Goal: Information Seeking & Learning: Check status

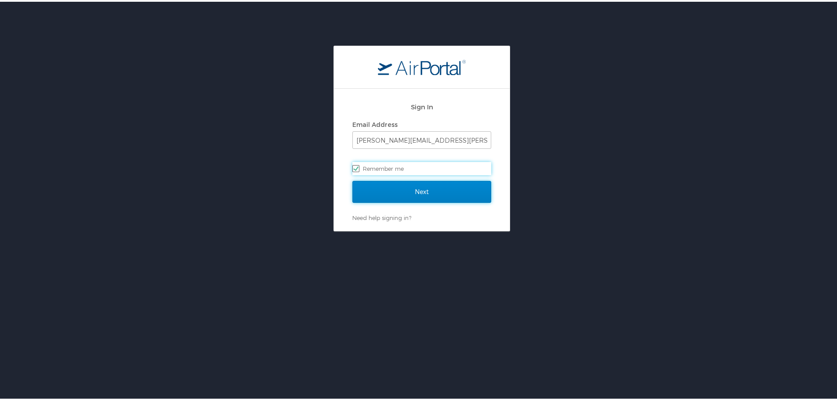
click at [399, 196] on input "Next" at bounding box center [421, 190] width 139 height 22
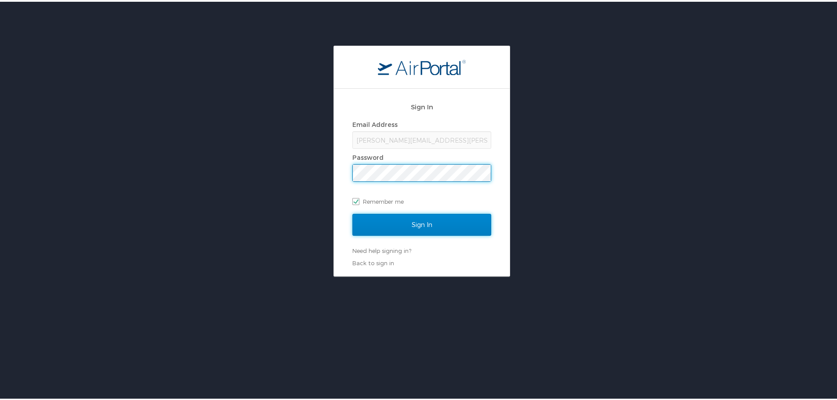
click at [413, 222] on input "Sign In" at bounding box center [421, 223] width 139 height 22
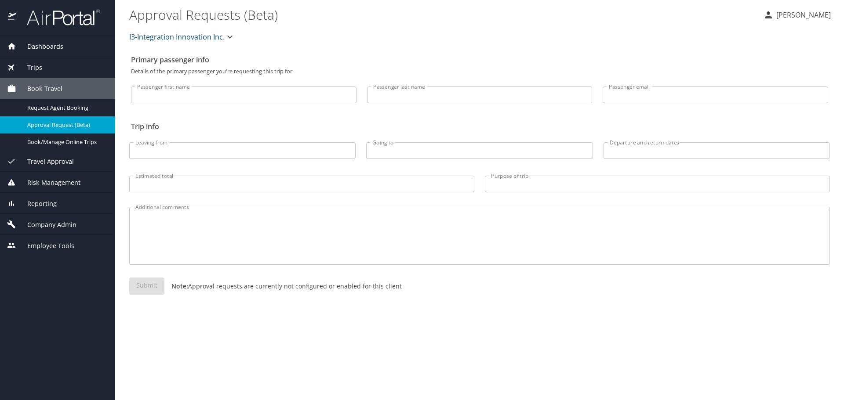
click at [43, 208] on span "Reporting" at bounding box center [36, 204] width 40 height 10
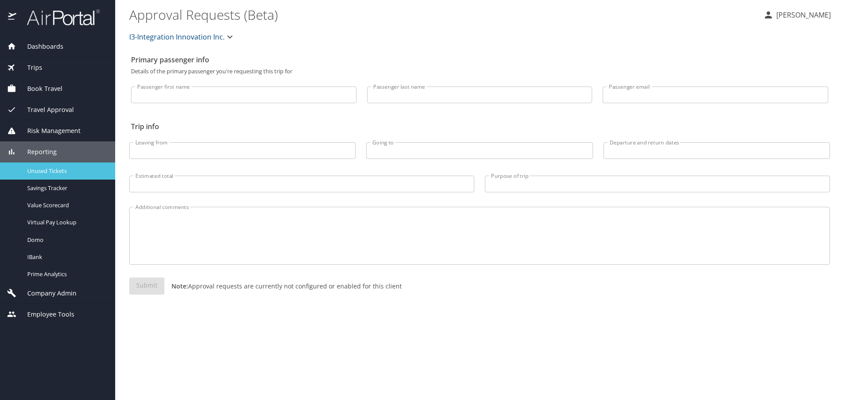
click at [48, 170] on span "Unused Tickets" at bounding box center [65, 171] width 77 height 8
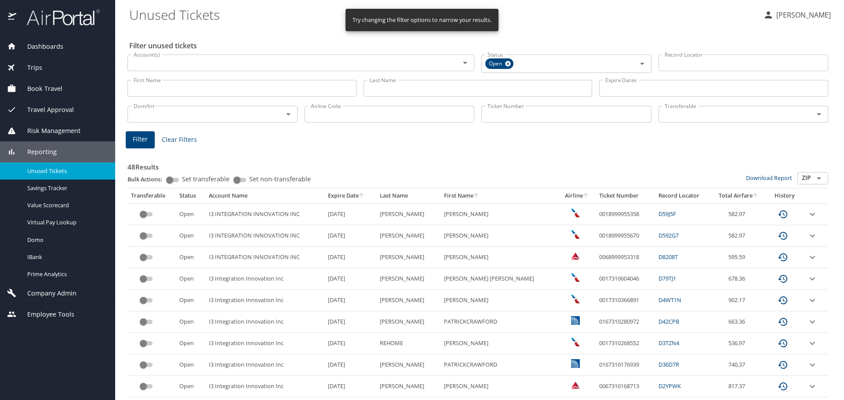
click at [436, 91] on input "Last Name" at bounding box center [477, 88] width 229 height 17
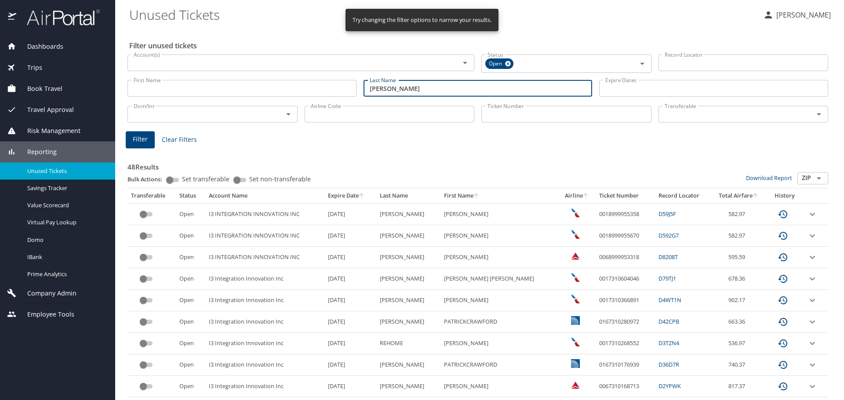
click at [133, 144] on span "Filter" at bounding box center [140, 139] width 15 height 11
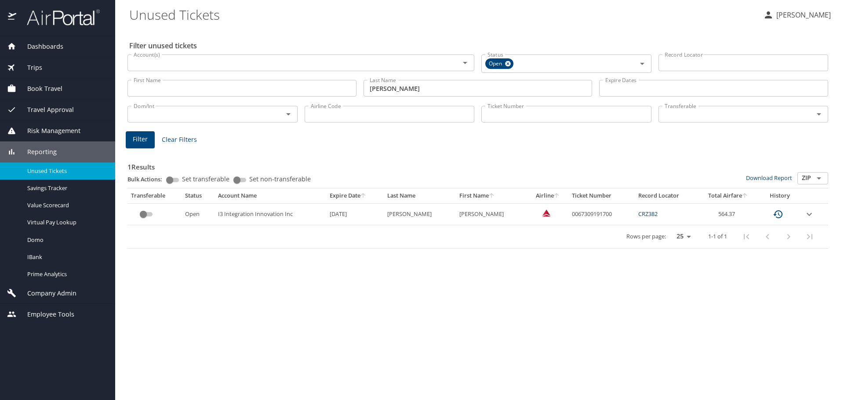
click at [375, 92] on input "stark" at bounding box center [477, 88] width 229 height 17
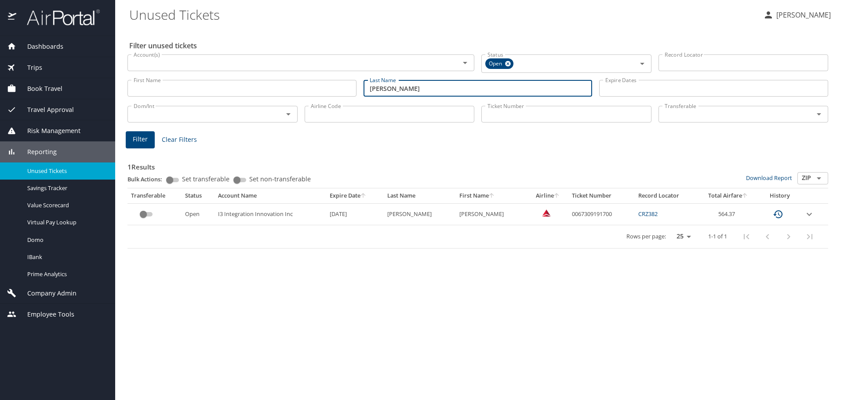
click at [375, 92] on input "stark" at bounding box center [477, 88] width 229 height 17
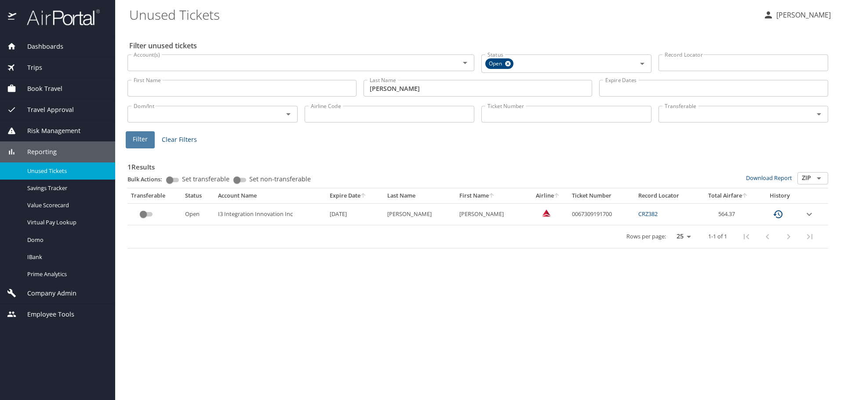
click at [134, 142] on span "Filter" at bounding box center [140, 139] width 15 height 11
click at [383, 88] on input "jacobs" at bounding box center [477, 88] width 229 height 17
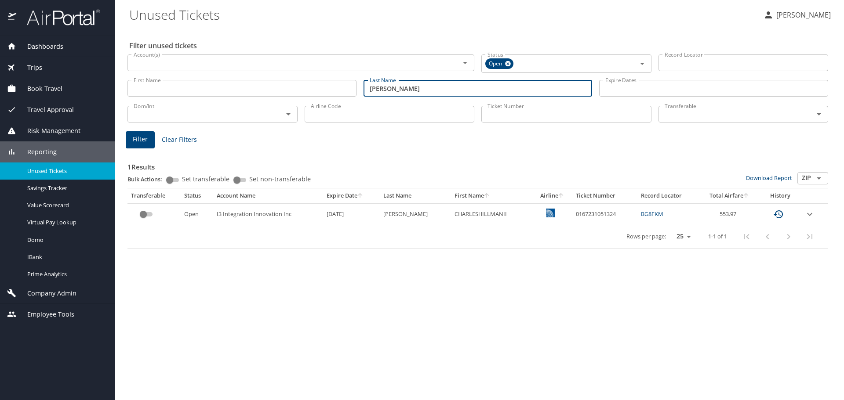
click at [383, 88] on input "jacobs" at bounding box center [477, 88] width 229 height 17
type input "f"
type input "rinna"
click at [138, 137] on span "Filter" at bounding box center [140, 139] width 15 height 11
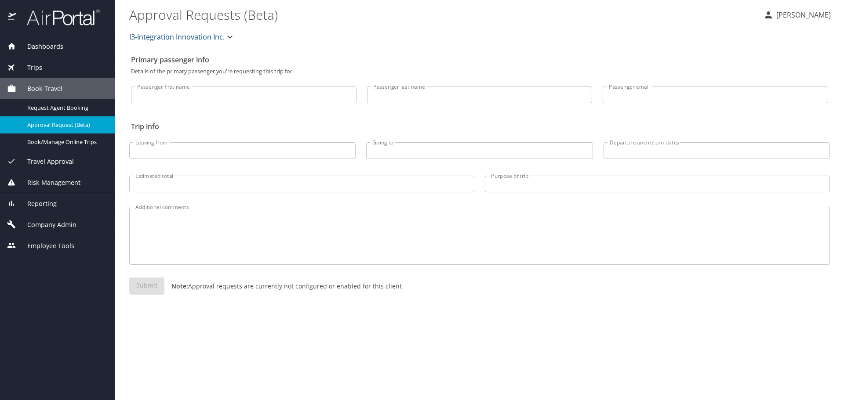
click at [58, 73] on div "Trips" at bounding box center [57, 67] width 115 height 21
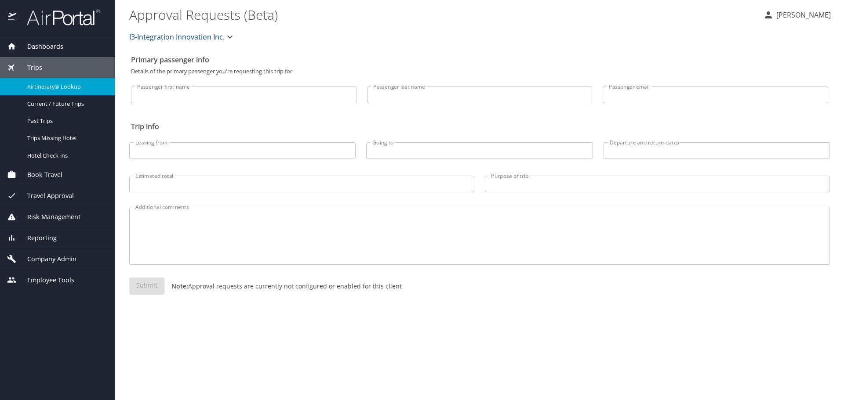
click at [54, 83] on span "Airtinerary® Lookup" at bounding box center [65, 87] width 77 height 8
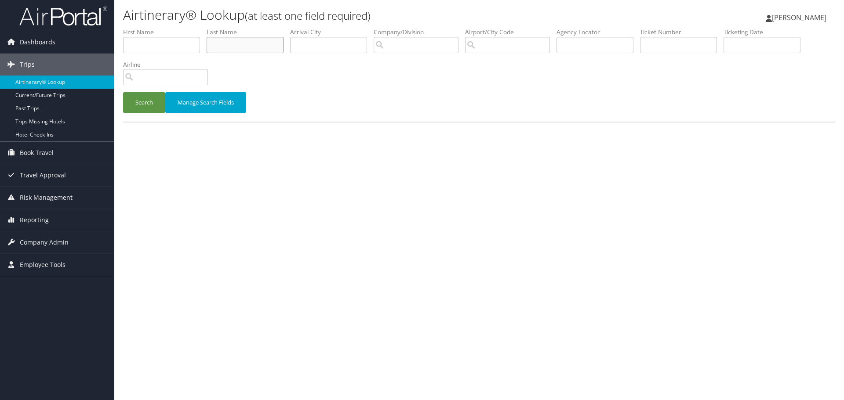
click at [256, 37] on input "text" at bounding box center [245, 45] width 77 height 16
click at [132, 106] on button "Search" at bounding box center [144, 102] width 42 height 21
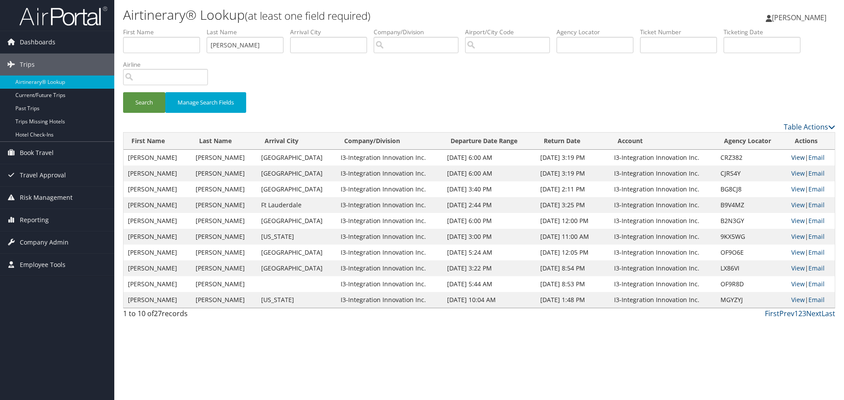
click at [791, 155] on link "View" at bounding box center [798, 157] width 14 height 8
click at [797, 176] on link "View" at bounding box center [798, 173] width 14 height 8
click at [228, 48] on input "stark" at bounding box center [245, 45] width 77 height 16
type input "jacobs"
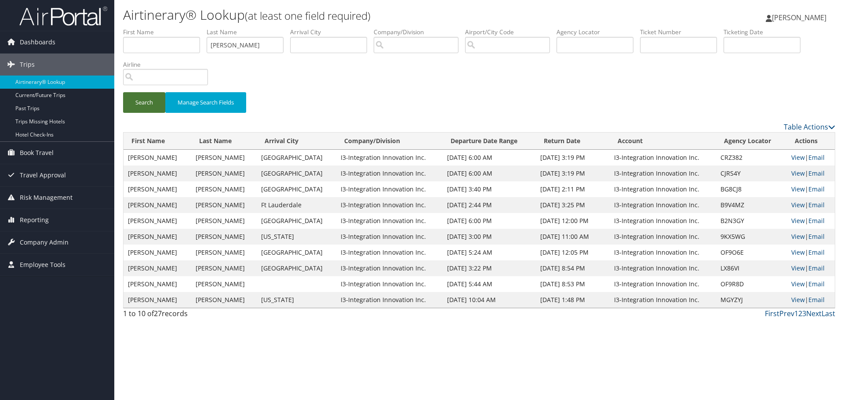
click at [152, 103] on button "Search" at bounding box center [144, 102] width 42 height 21
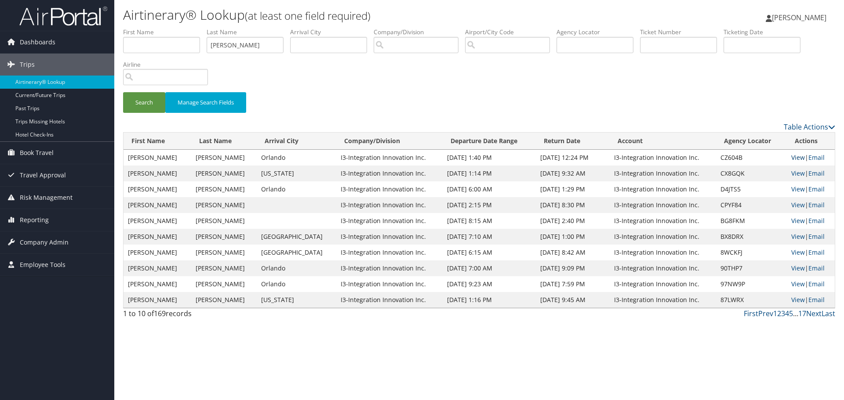
click at [796, 160] on link "View" at bounding box center [798, 157] width 14 height 8
click at [795, 173] on link "View" at bounding box center [798, 173] width 14 height 8
click at [791, 189] on link "View" at bounding box center [798, 189] width 14 height 8
click at [796, 205] on link "View" at bounding box center [798, 205] width 14 height 8
click at [800, 221] on link "View" at bounding box center [798, 221] width 14 height 8
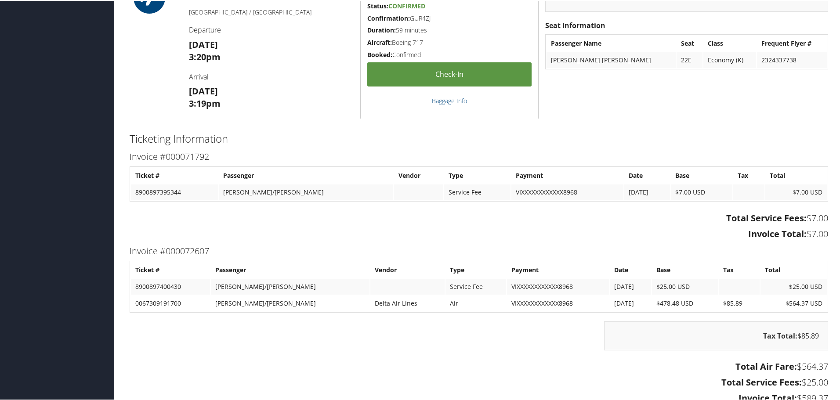
scroll to position [1214, 0]
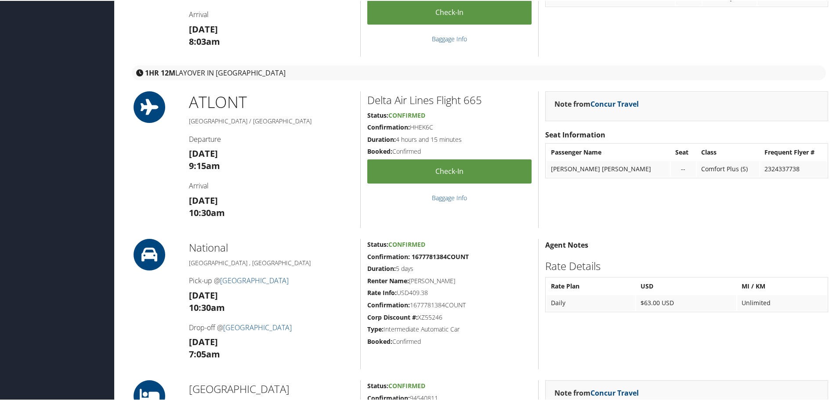
scroll to position [309, 0]
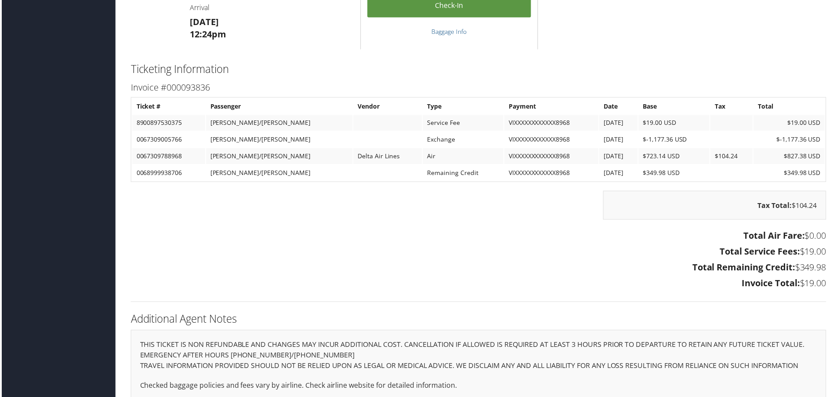
scroll to position [1385, 0]
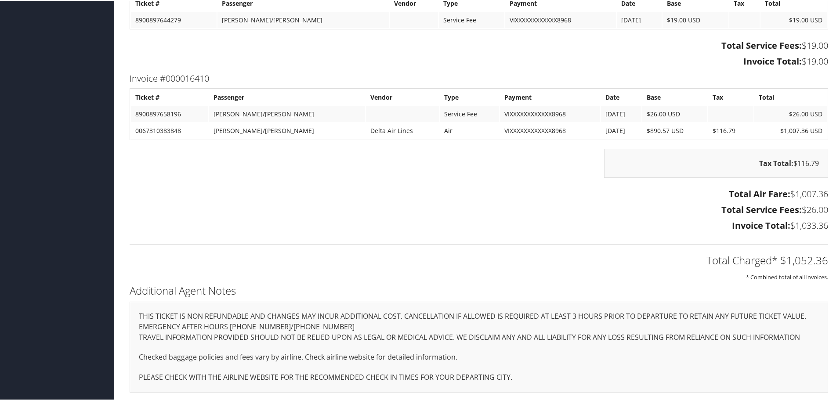
scroll to position [1141, 0]
click at [560, 236] on div "Total Charged* $1,052.36 * Combined total of all invoices." at bounding box center [479, 257] width 712 height 47
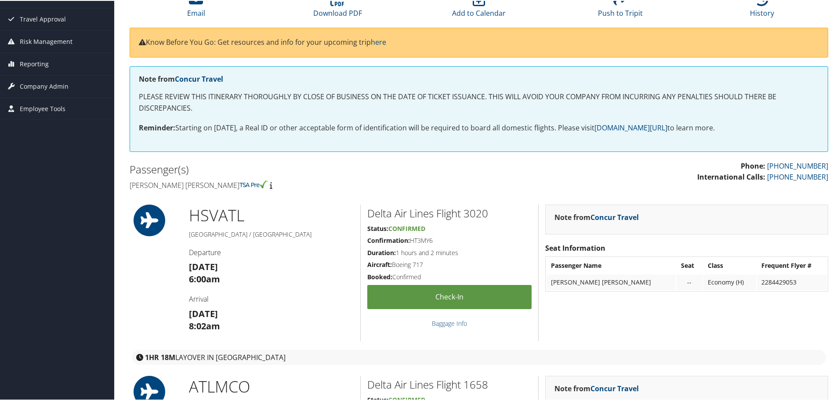
scroll to position [0, 0]
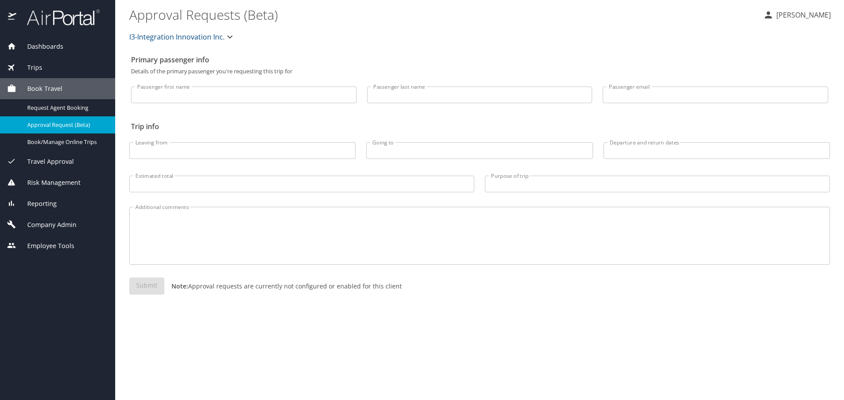
click at [42, 159] on span "Travel Approval" at bounding box center [45, 162] width 58 height 10
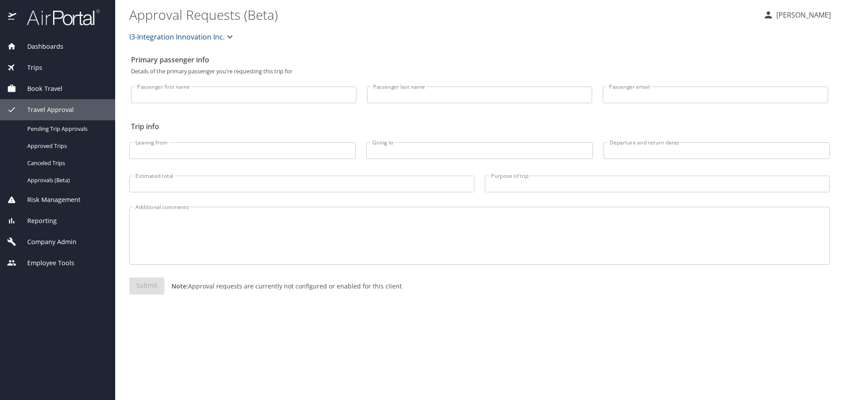
click at [50, 66] on div "Trips" at bounding box center [57, 68] width 101 height 10
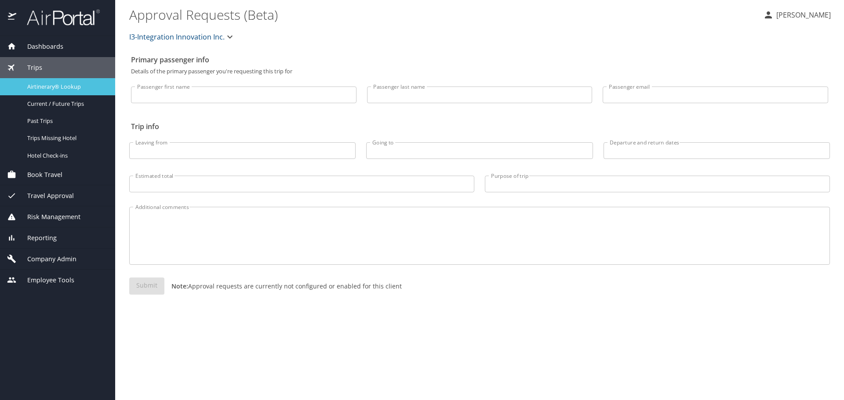
click at [55, 83] on span "Airtinerary® Lookup" at bounding box center [65, 87] width 77 height 8
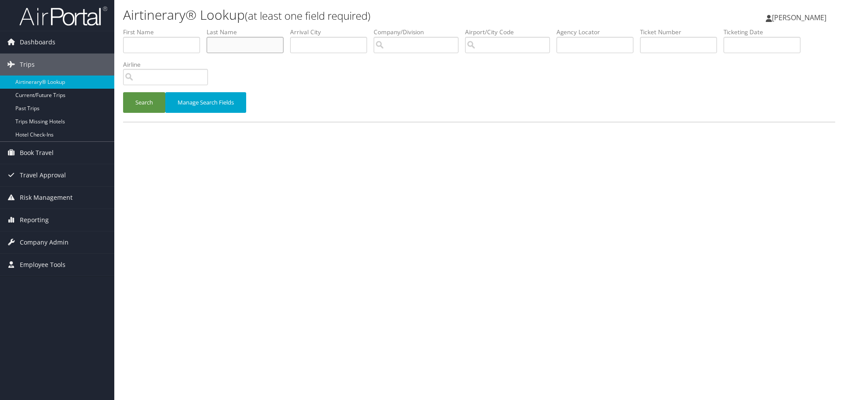
click at [234, 49] on input "text" at bounding box center [245, 45] width 77 height 16
type input "rinna"
click at [148, 104] on button "Search" at bounding box center [144, 102] width 42 height 21
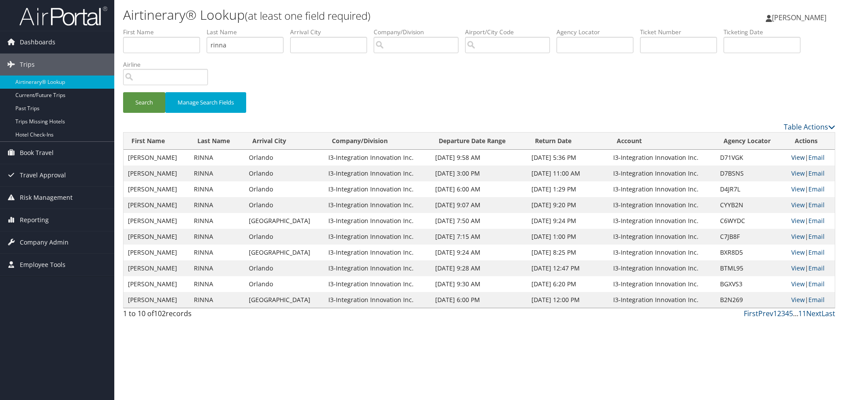
click at [791, 156] on link "View" at bounding box center [798, 157] width 14 height 8
click at [794, 173] on link "View" at bounding box center [798, 173] width 14 height 8
click at [794, 191] on link "View" at bounding box center [798, 189] width 14 height 8
click at [794, 203] on link "View" at bounding box center [798, 205] width 14 height 8
click at [791, 269] on link "View" at bounding box center [798, 268] width 14 height 8
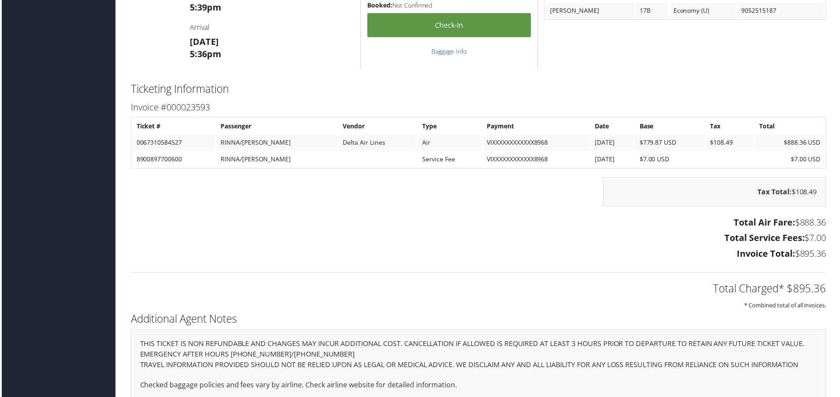
scroll to position [1364, 0]
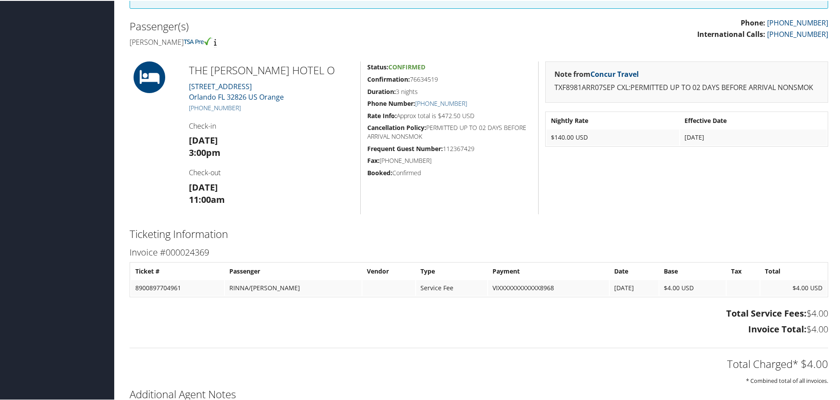
scroll to position [176, 0]
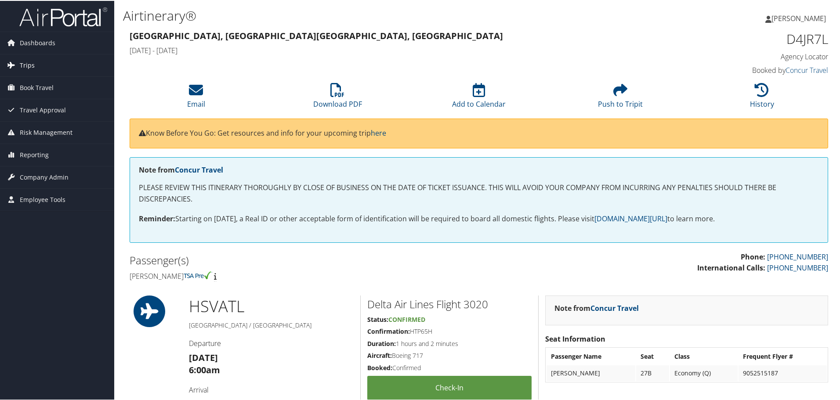
click at [36, 67] on link "Trips" at bounding box center [57, 65] width 114 height 22
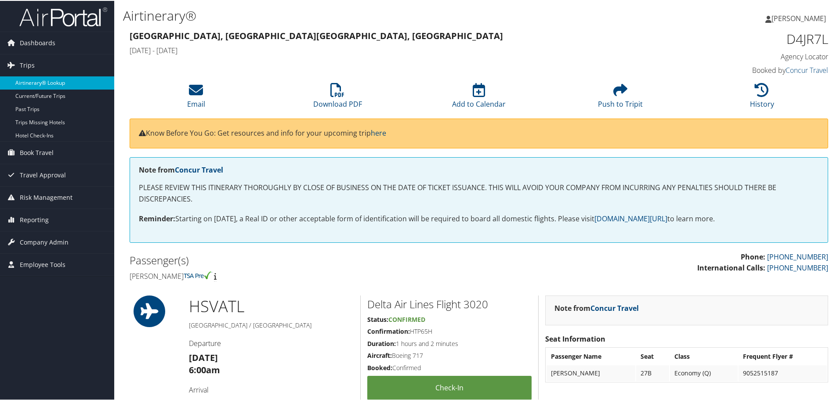
click at [39, 80] on link "Airtinerary® Lookup" at bounding box center [57, 82] width 114 height 13
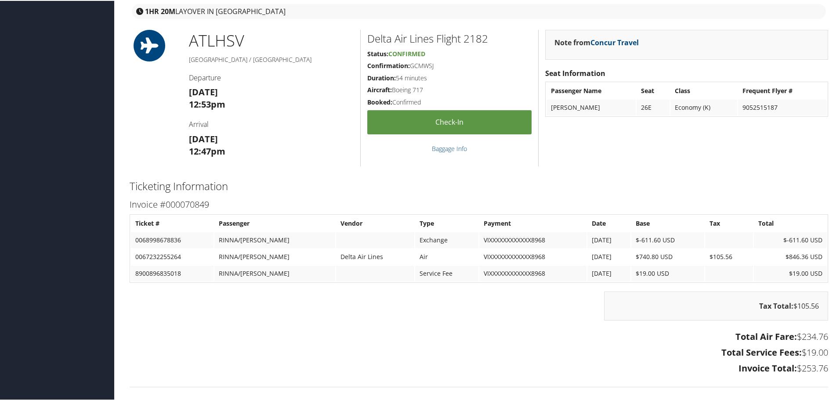
scroll to position [1011, 0]
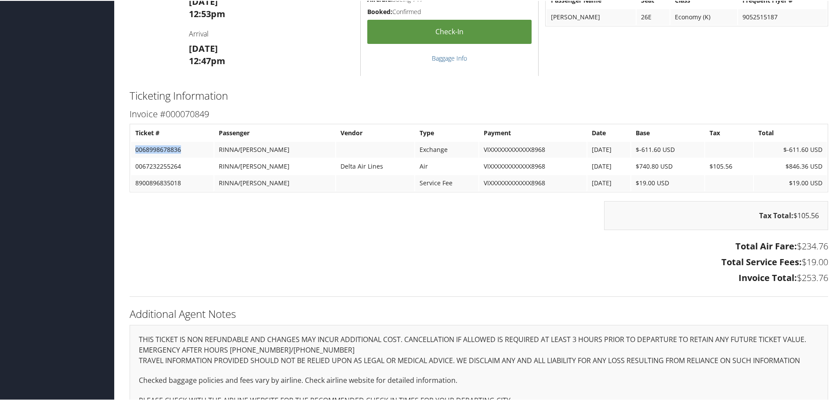
drag, startPoint x: 174, startPoint y: 151, endPoint x: 134, endPoint y: 154, distance: 40.1
click at [134, 154] on td "0068998678836" at bounding box center [172, 149] width 83 height 16
copy td "0068998678836"
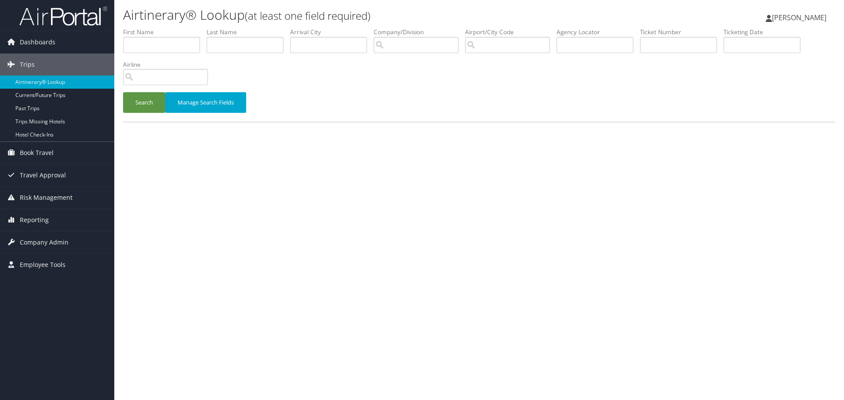
click at [668, 54] on li "Ticket Number" at bounding box center [681, 44] width 83 height 32
click at [670, 47] on input "text" at bounding box center [678, 45] width 77 height 16
paste input "0068998678836"
type input "0068998678836"
click at [140, 105] on button "Search" at bounding box center [144, 102] width 42 height 21
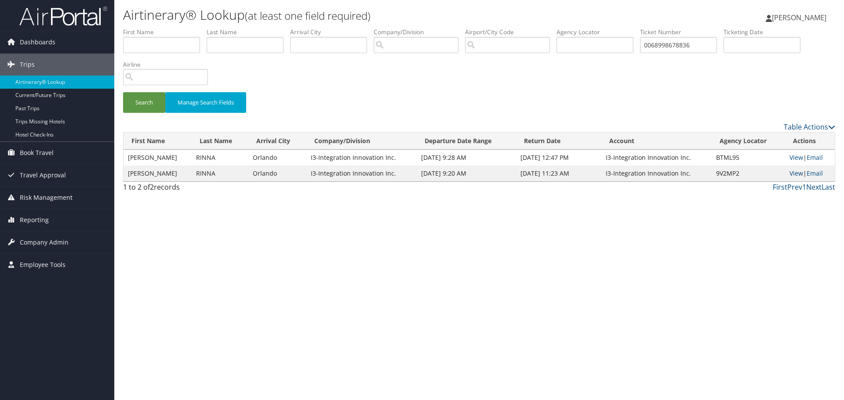
click at [792, 174] on link "View" at bounding box center [796, 173] width 14 height 8
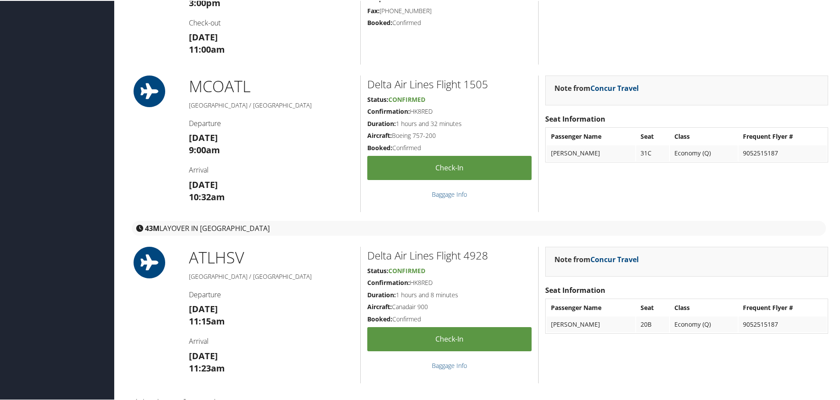
scroll to position [967, 0]
